Goal: Information Seeking & Learning: Learn about a topic

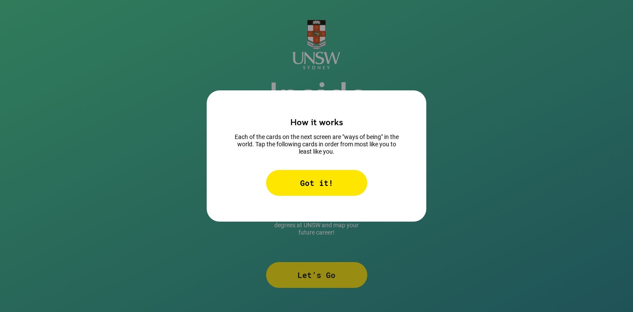
click at [321, 179] on div "Got it!" at bounding box center [316, 183] width 101 height 26
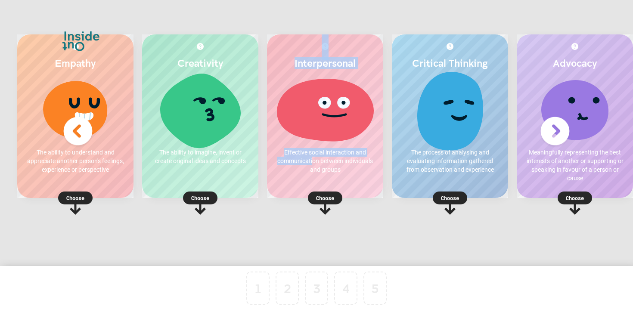
drag, startPoint x: 313, startPoint y: 158, endPoint x: 298, endPoint y: 218, distance: 61.3
click at [299, 218] on div "Interpersonal Effective social interaction and communication between individual…" at bounding box center [325, 146] width 125 height 224
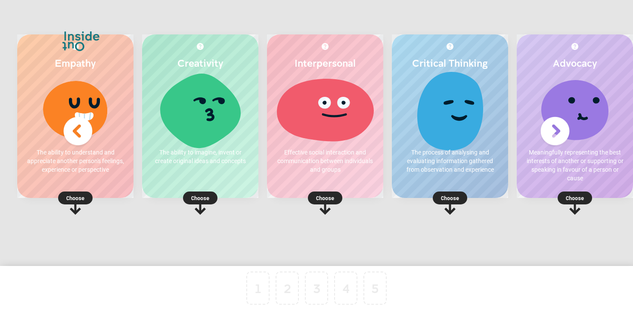
click at [351, 161] on p "Effective social interaction and communication between individuals and groups" at bounding box center [325, 161] width 99 height 26
click at [331, 199] on p "Choose" at bounding box center [325, 198] width 116 height 9
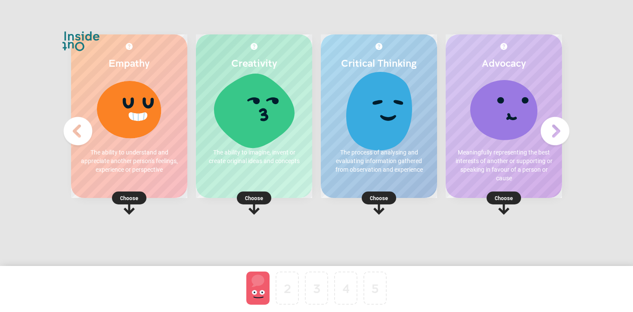
click at [258, 293] on div at bounding box center [257, 288] width 23 height 33
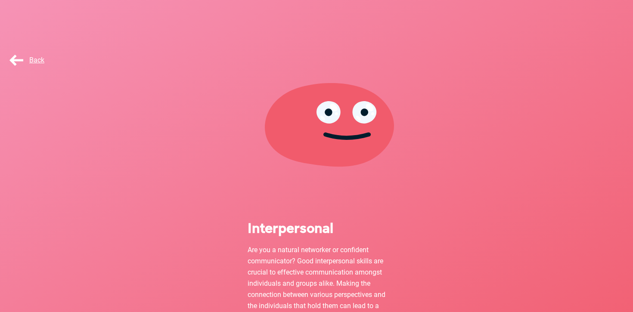
click at [24, 58] on span "Back" at bounding box center [26, 60] width 37 height 8
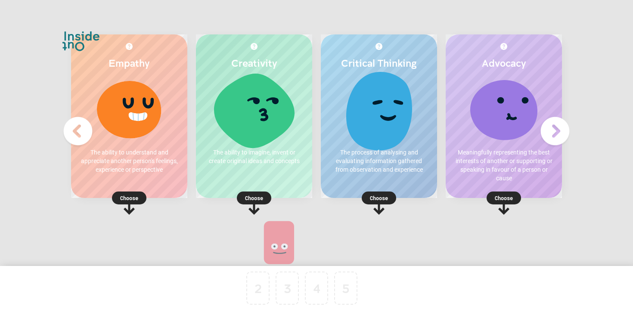
drag, startPoint x: 257, startPoint y: 289, endPoint x: 423, endPoint y: 189, distance: 193.2
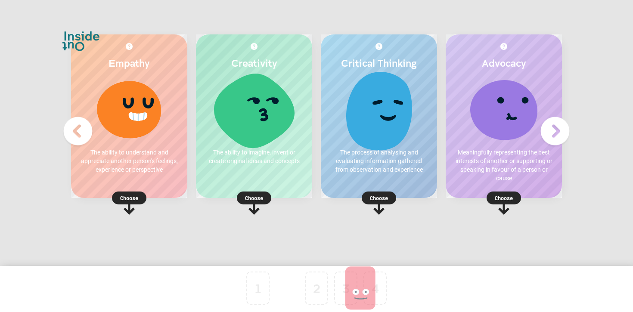
drag, startPoint x: 377, startPoint y: 288, endPoint x: 289, endPoint y: 288, distance: 88.3
click at [133, 198] on p "Choose" at bounding box center [129, 198] width 116 height 9
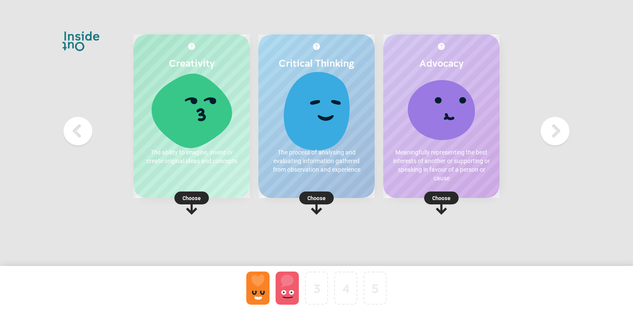
click at [183, 197] on p "Choose" at bounding box center [191, 198] width 116 height 9
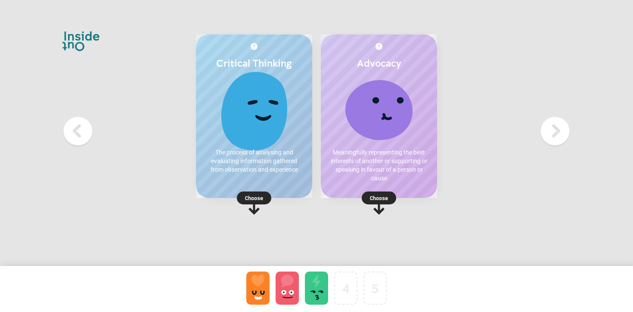
click at [384, 197] on p "Choose" at bounding box center [379, 198] width 116 height 9
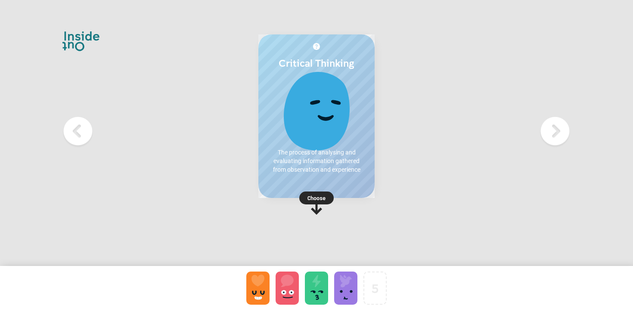
click at [322, 194] on p "Choose" at bounding box center [316, 198] width 116 height 9
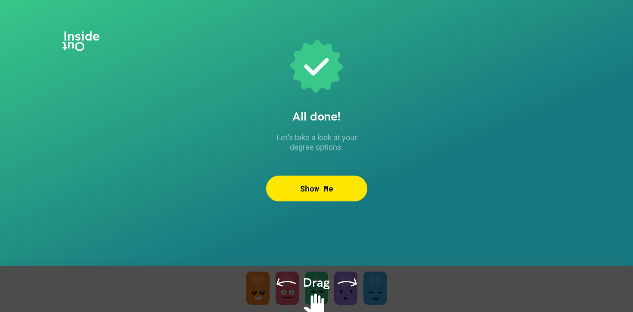
click at [337, 185] on div "Show Me" at bounding box center [316, 189] width 101 height 26
